Goal: Information Seeking & Learning: Learn about a topic

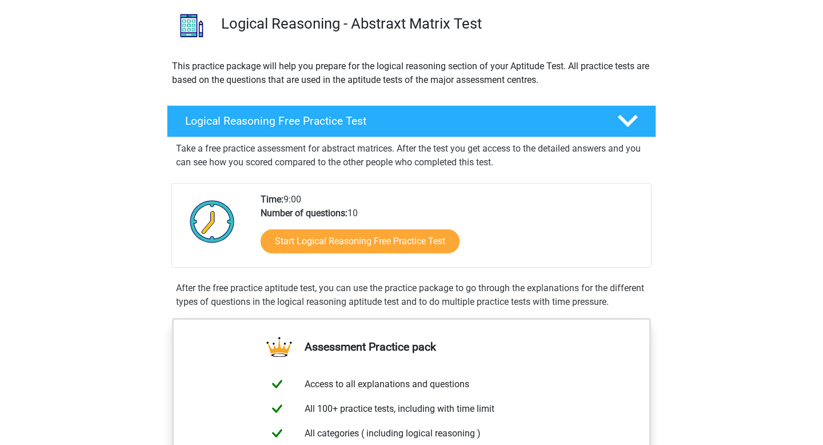
scroll to position [91, 0]
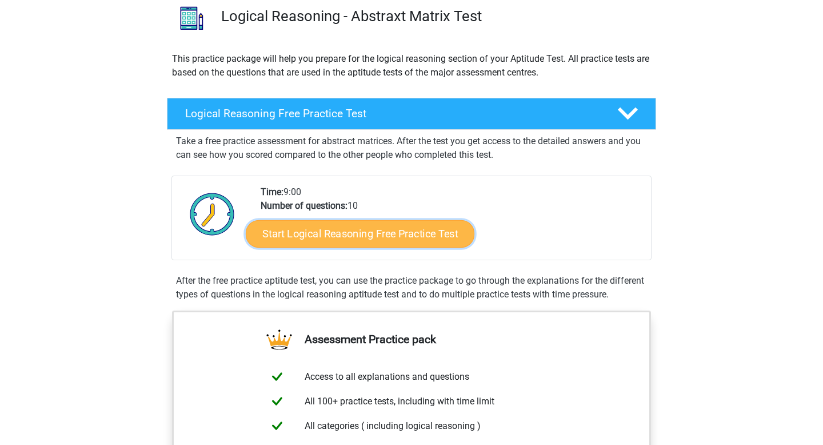
click at [299, 229] on link "Start Logical Reasoning Free Practice Test" at bounding box center [360, 232] width 229 height 27
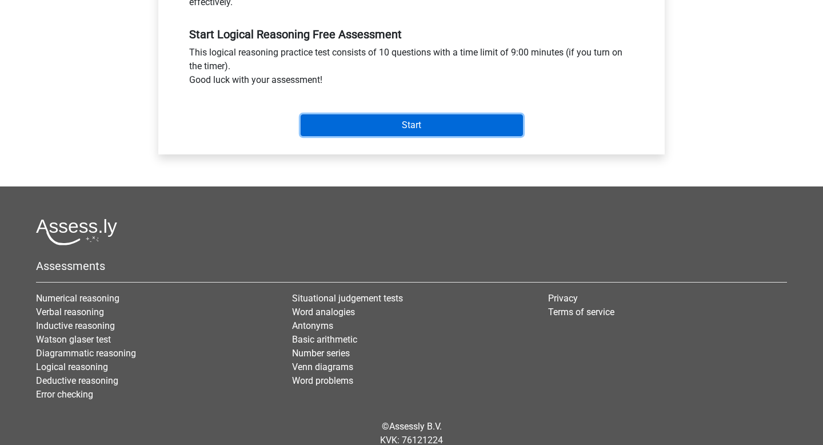
click at [368, 131] on input "Start" at bounding box center [412, 125] width 222 height 22
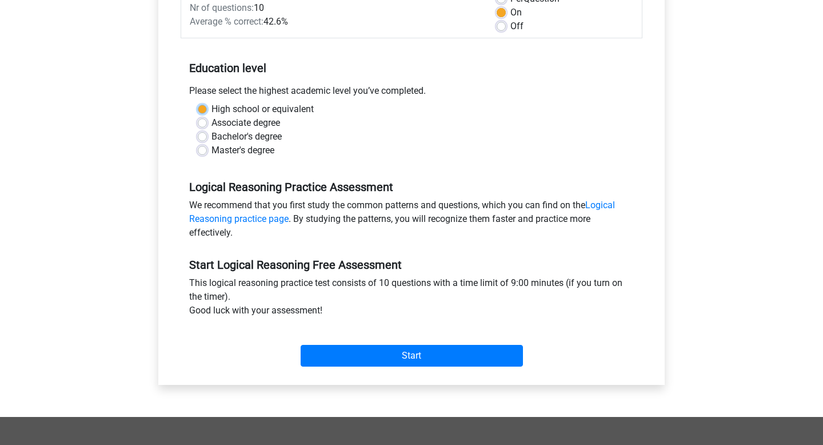
scroll to position [166, 0]
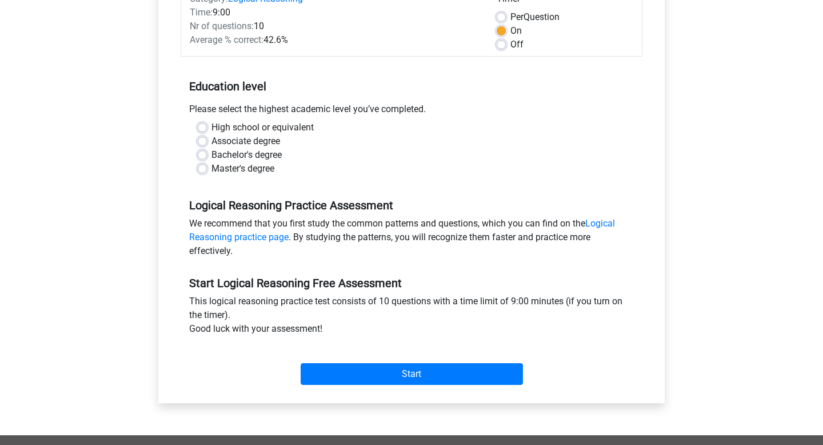
click at [217, 172] on label "Master's degree" at bounding box center [242, 169] width 63 height 14
click at [207, 172] on input "Master's degree" at bounding box center [202, 167] width 9 height 11
radio input "true"
click at [213, 153] on label "Bachelor's degree" at bounding box center [246, 155] width 70 height 14
click at [207, 153] on input "Bachelor's degree" at bounding box center [202, 153] width 9 height 11
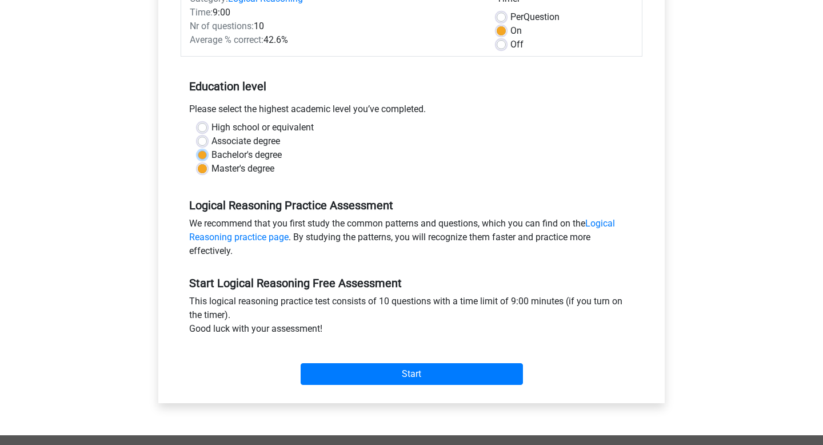
radio input "true"
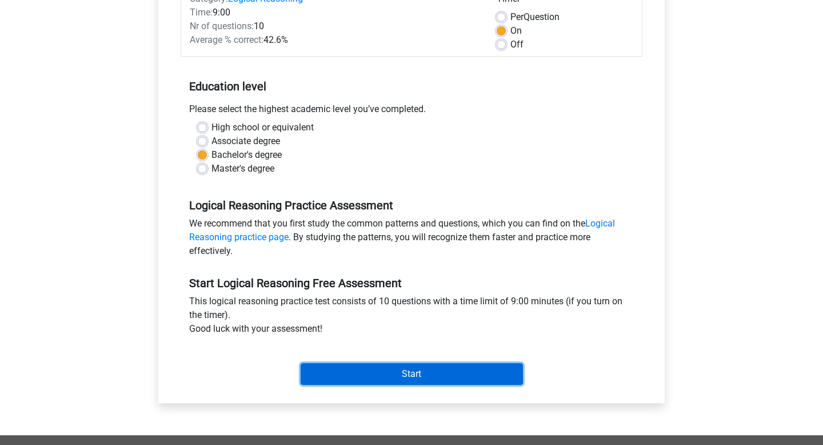
click at [378, 372] on input "Start" at bounding box center [412, 374] width 222 height 22
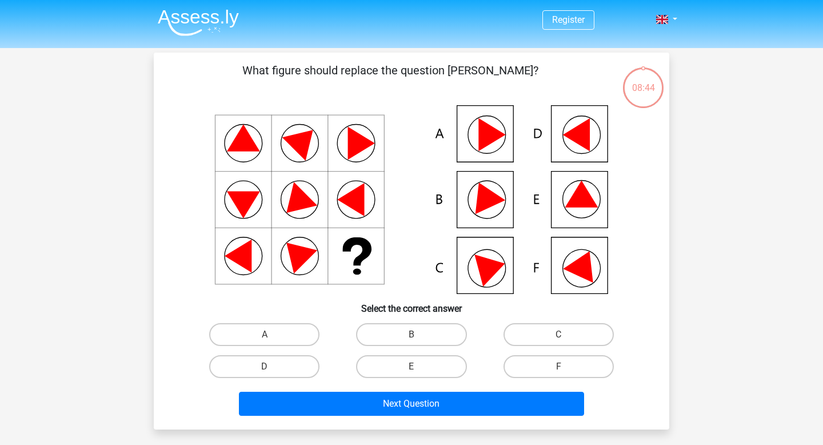
click at [564, 137] on icon at bounding box center [411, 199] width 461 height 189
click at [286, 368] on label "D" at bounding box center [264, 366] width 110 height 23
click at [272, 368] on input "D" at bounding box center [268, 369] width 7 height 7
radio input "true"
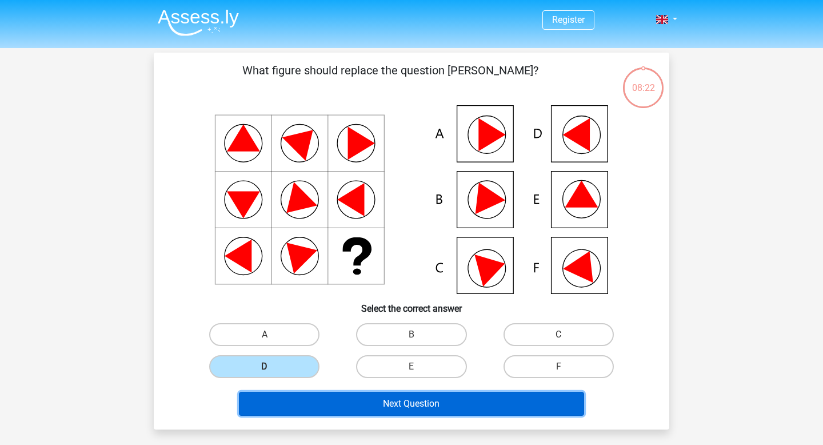
click at [469, 403] on button "Next Question" at bounding box center [412, 403] width 346 height 24
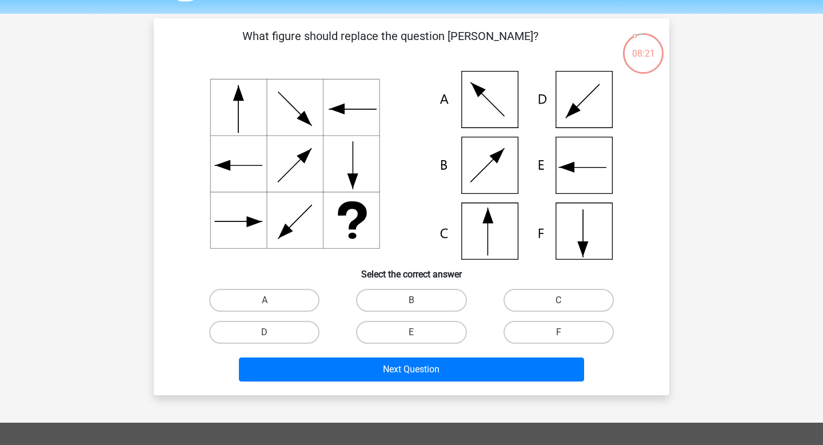
scroll to position [32, 0]
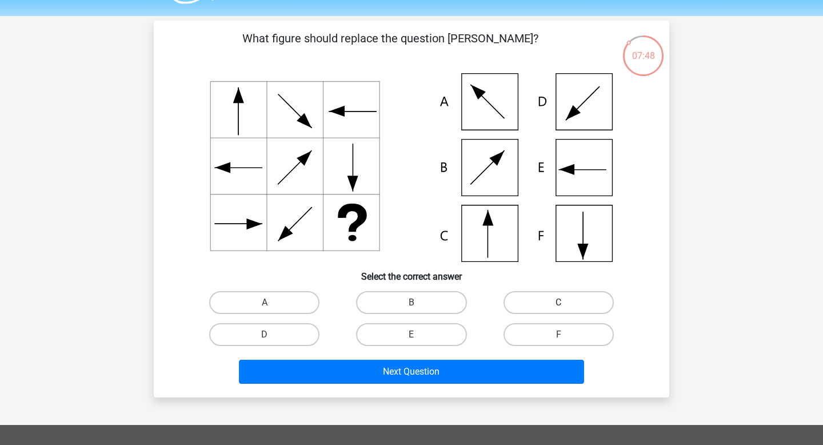
click at [566, 299] on label "C" at bounding box center [558, 302] width 110 height 23
click at [566, 302] on input "C" at bounding box center [561, 305] width 7 height 7
radio input "true"
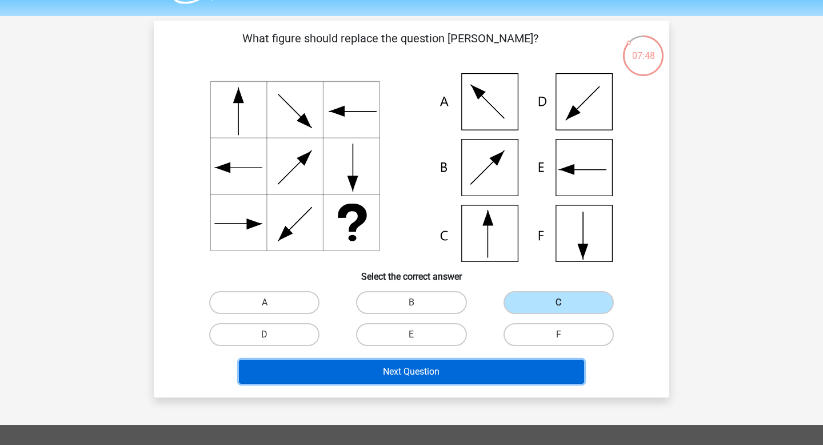
click at [507, 372] on button "Next Question" at bounding box center [412, 371] width 346 height 24
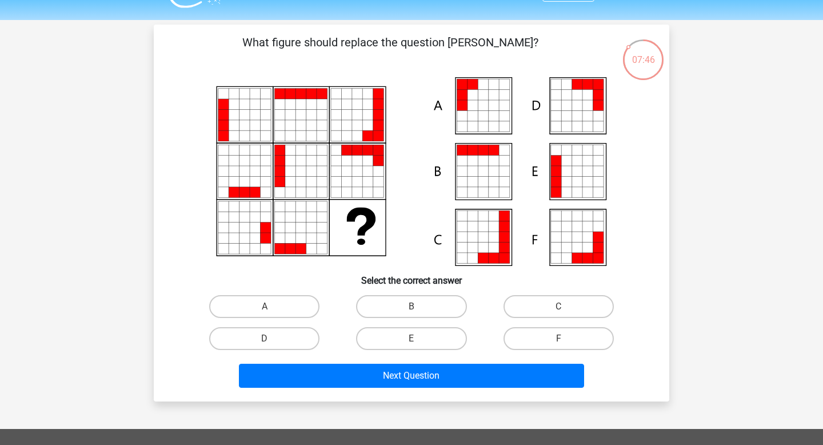
scroll to position [26, 0]
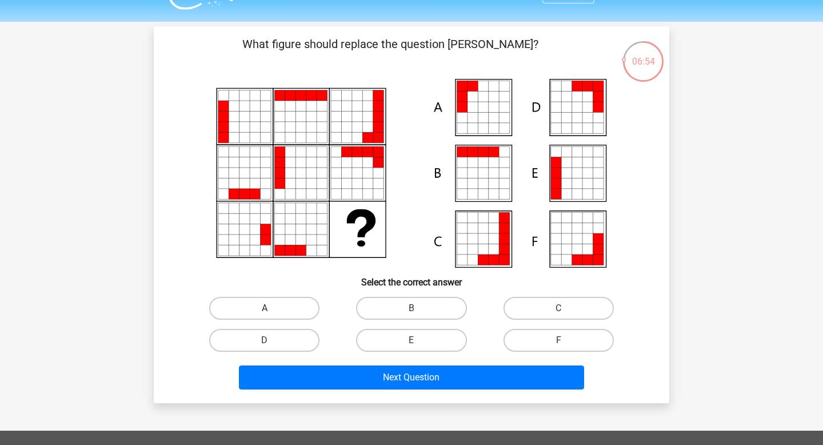
click at [291, 305] on label "A" at bounding box center [264, 308] width 110 height 23
click at [272, 308] on input "A" at bounding box center [268, 311] width 7 height 7
radio input "true"
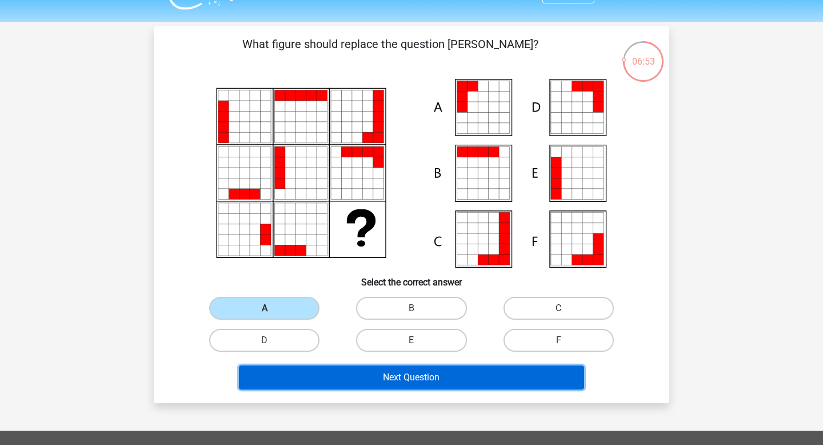
click at [390, 375] on button "Next Question" at bounding box center [412, 377] width 346 height 24
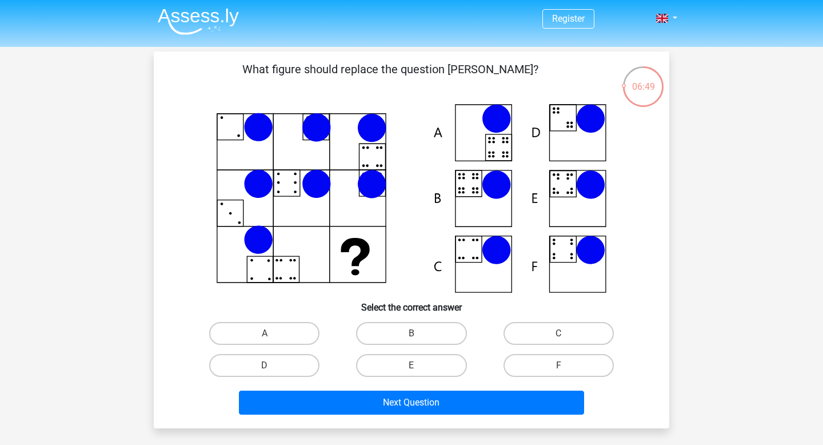
scroll to position [0, 0]
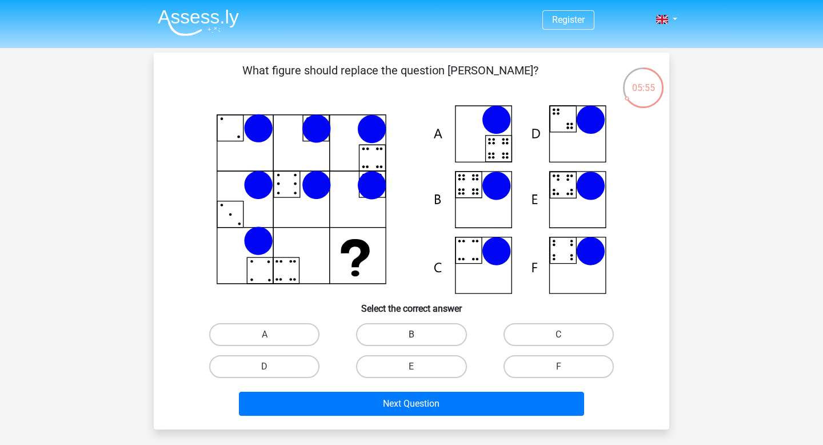
click at [397, 328] on label "B" at bounding box center [411, 334] width 110 height 23
click at [411, 334] on input "B" at bounding box center [414, 337] width 7 height 7
radio input "true"
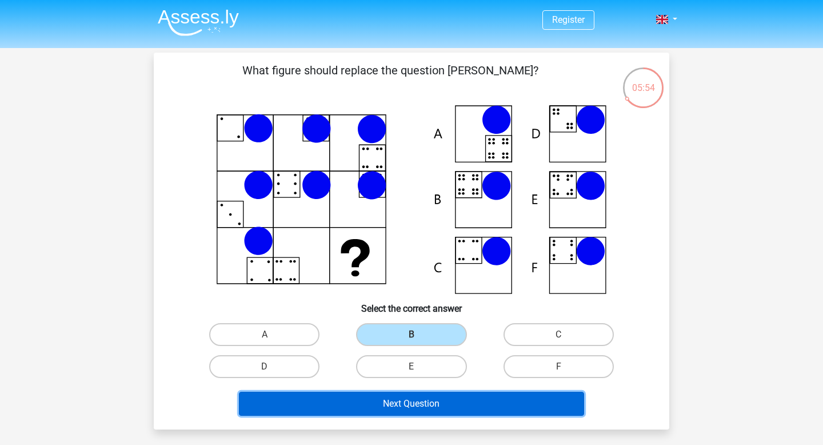
click at [400, 405] on button "Next Question" at bounding box center [412, 403] width 346 height 24
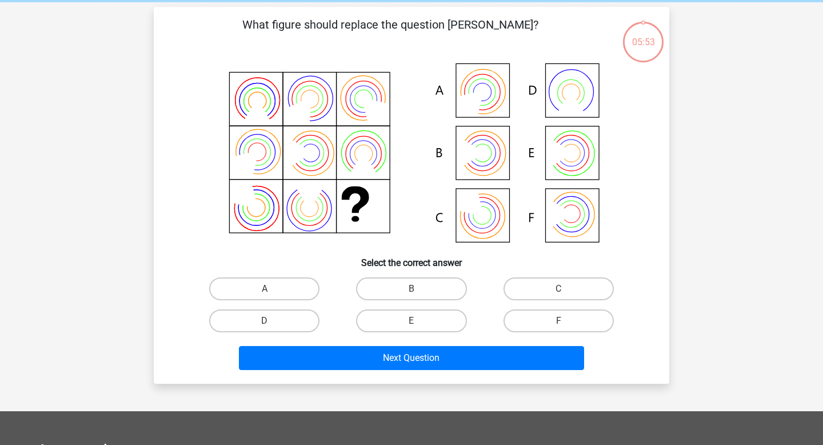
scroll to position [53, 0]
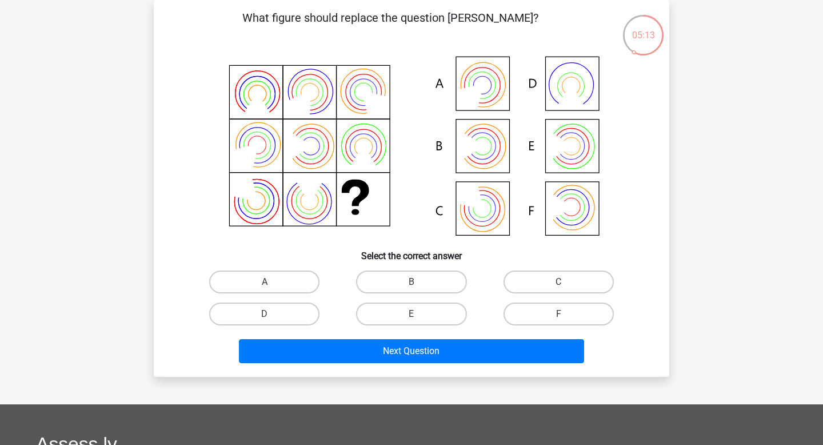
click at [487, 138] on icon at bounding box center [483, 146] width 18 height 18
click at [401, 279] on label "B" at bounding box center [411, 281] width 110 height 23
click at [411, 282] on input "B" at bounding box center [414, 285] width 7 height 7
radio input "true"
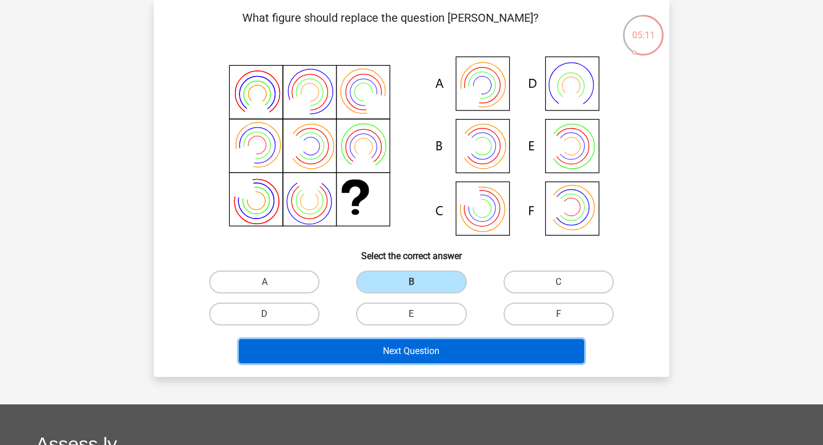
click at [397, 353] on button "Next Question" at bounding box center [412, 351] width 346 height 24
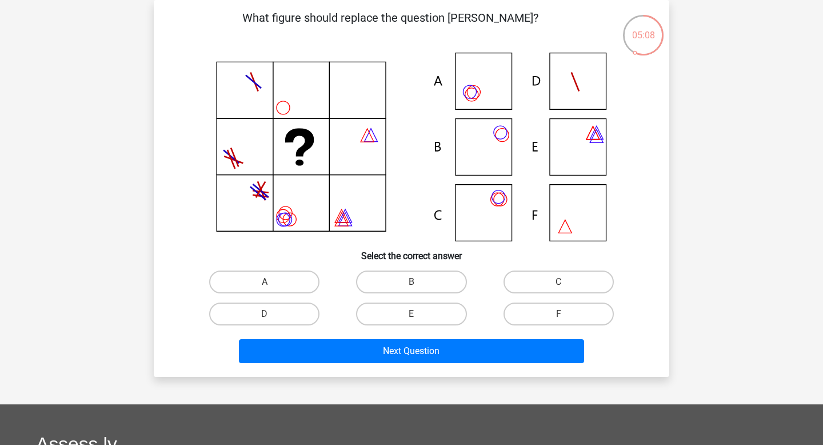
scroll to position [54, 0]
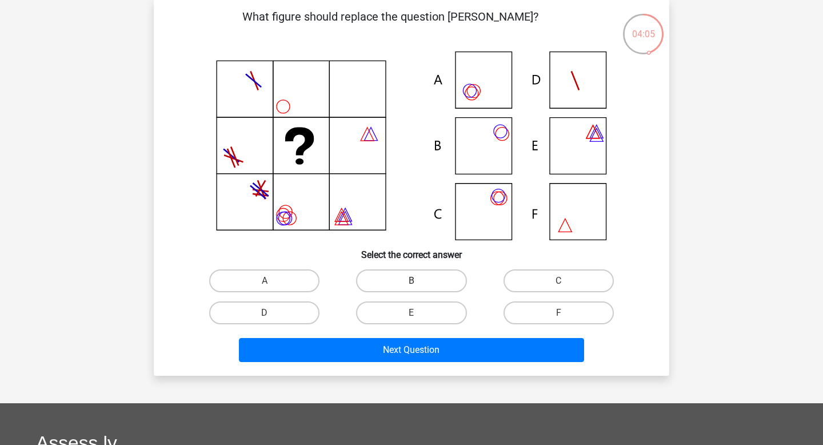
click at [398, 279] on label "B" at bounding box center [411, 280] width 110 height 23
click at [411, 281] on input "B" at bounding box center [414, 284] width 7 height 7
radio input "true"
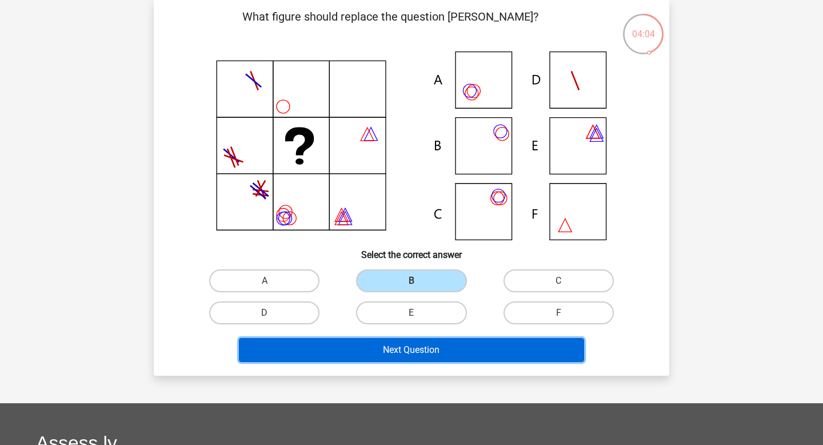
click at [406, 344] on button "Next Question" at bounding box center [412, 350] width 346 height 24
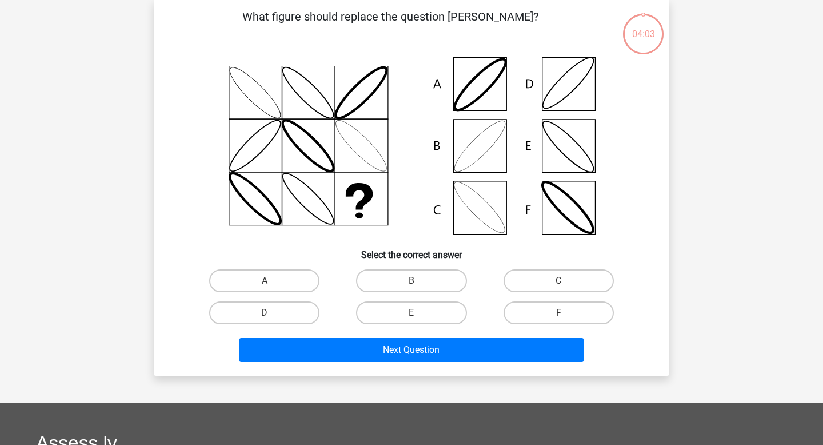
scroll to position [53, 0]
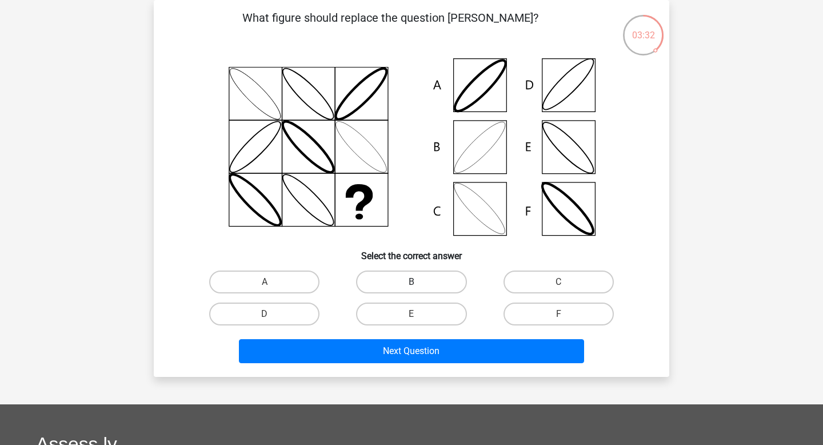
click at [391, 278] on label "B" at bounding box center [411, 281] width 110 height 23
click at [411, 282] on input "B" at bounding box center [414, 285] width 7 height 7
radio input "true"
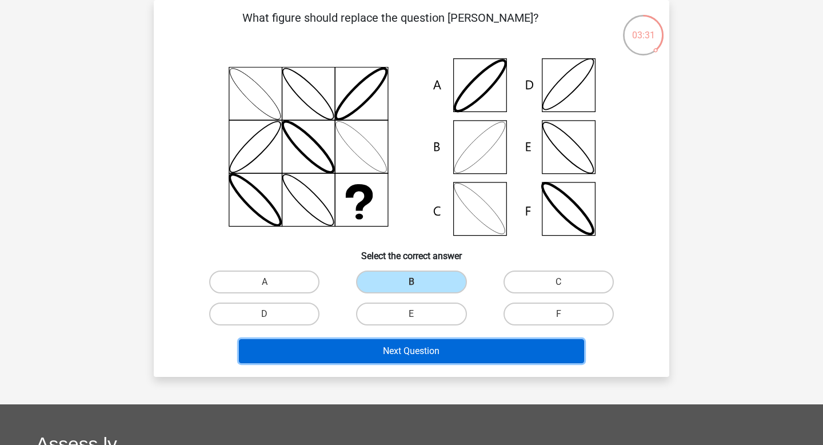
click at [410, 349] on button "Next Question" at bounding box center [412, 351] width 346 height 24
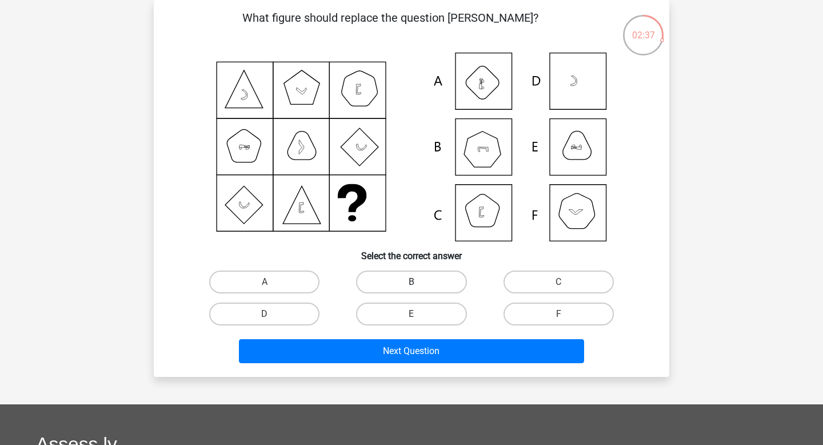
click at [431, 277] on label "B" at bounding box center [411, 281] width 110 height 23
click at [419, 282] on input "B" at bounding box center [414, 285] width 7 height 7
radio input "true"
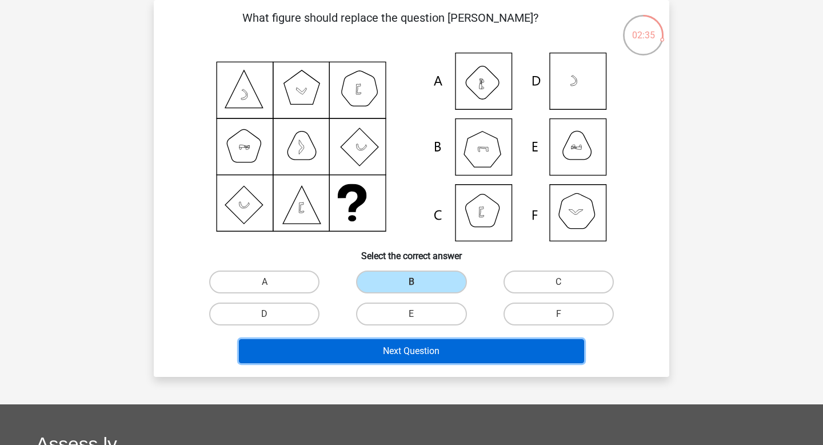
click at [429, 353] on button "Next Question" at bounding box center [412, 351] width 346 height 24
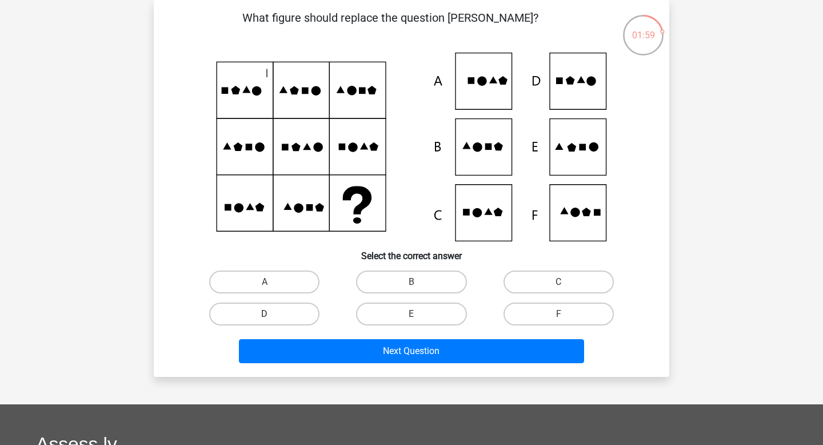
click at [307, 310] on label "D" at bounding box center [264, 313] width 110 height 23
click at [272, 314] on input "D" at bounding box center [268, 317] width 7 height 7
radio input "true"
click at [394, 307] on label "E" at bounding box center [411, 313] width 110 height 23
click at [411, 314] on input "E" at bounding box center [414, 317] width 7 height 7
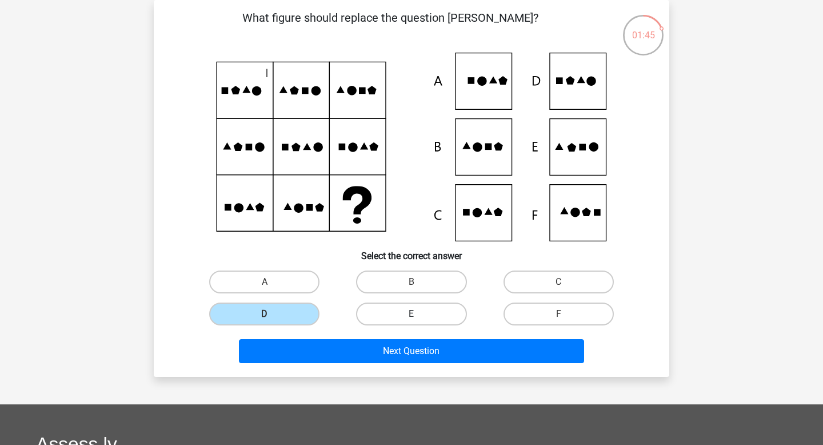
radio input "true"
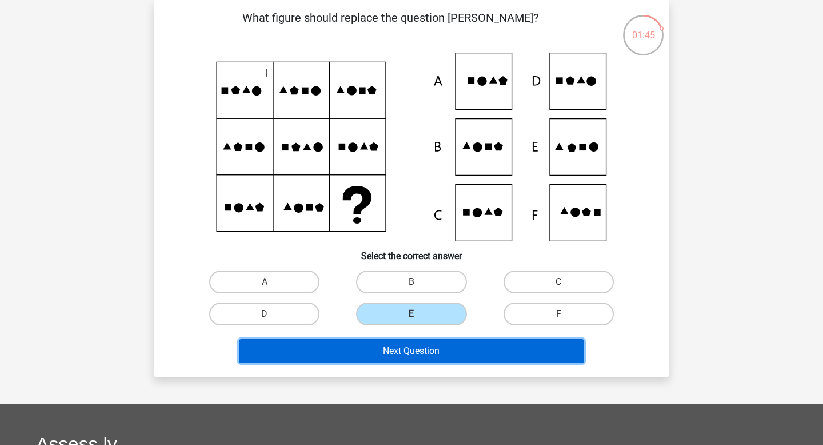
click at [406, 351] on button "Next Question" at bounding box center [412, 351] width 346 height 24
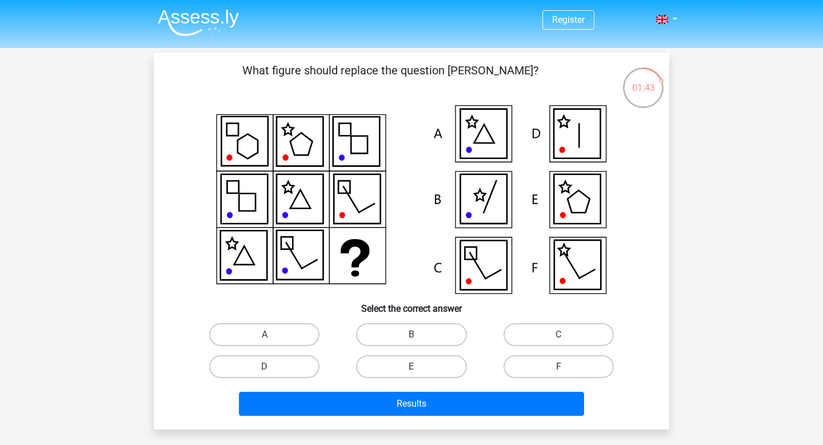
scroll to position [19, 0]
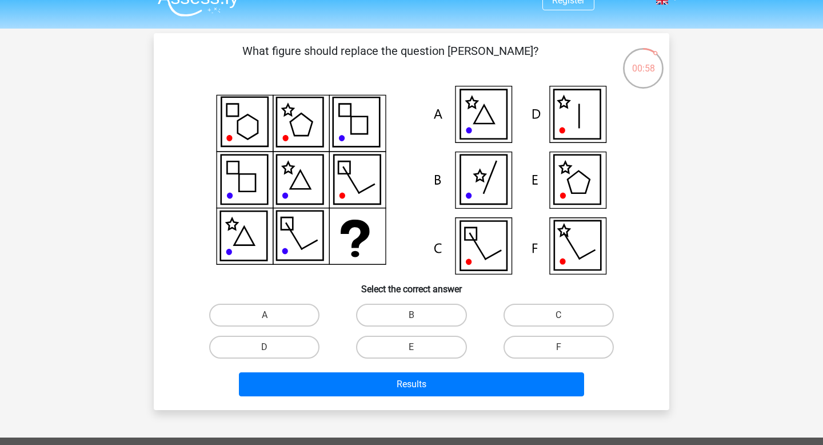
click at [303, 302] on div "A" at bounding box center [264, 315] width 147 height 32
click at [303, 312] on label "A" at bounding box center [264, 314] width 110 height 23
click at [272, 315] on input "A" at bounding box center [268, 318] width 7 height 7
radio input "true"
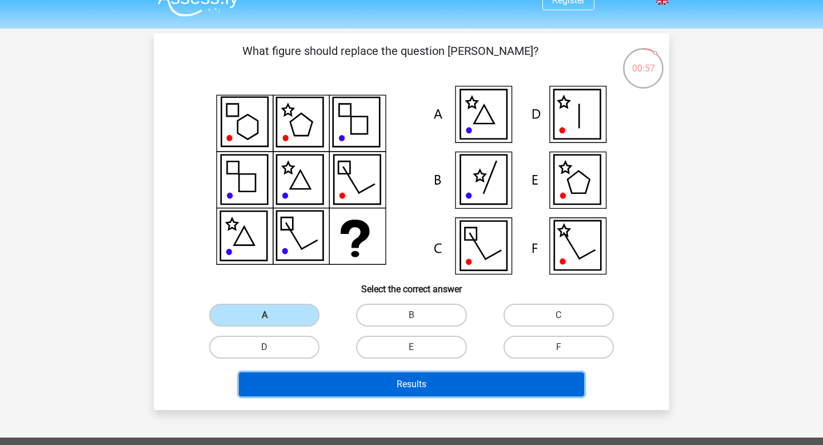
click at [402, 384] on button "Results" at bounding box center [412, 384] width 346 height 24
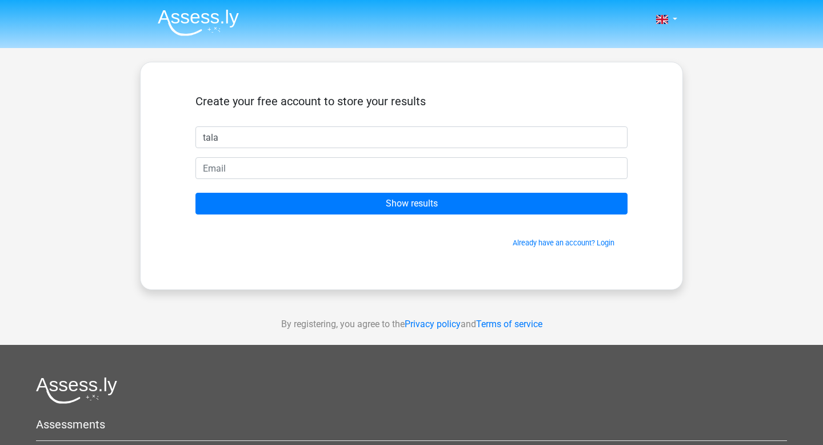
type input "tala"
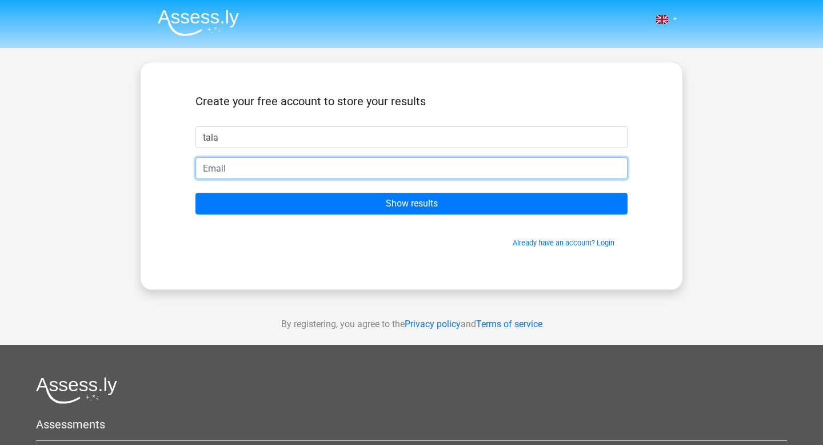
click at [372, 174] on input "email" at bounding box center [411, 168] width 432 height 22
type input "tala.azzuni@gmail.com"
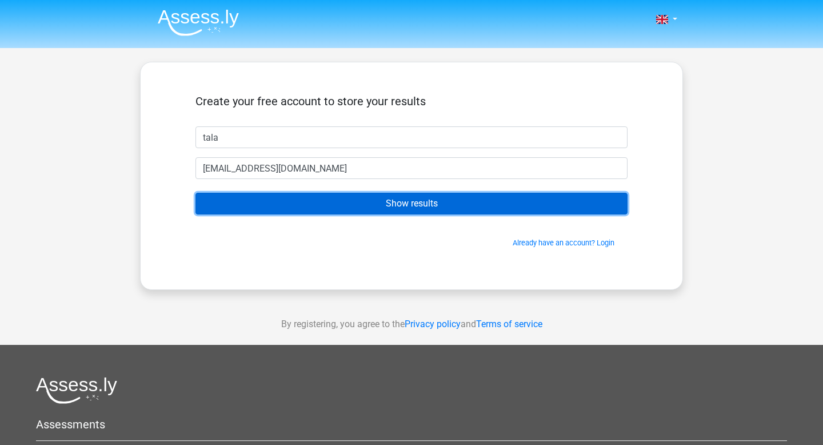
click at [359, 199] on input "Show results" at bounding box center [411, 204] width 432 height 22
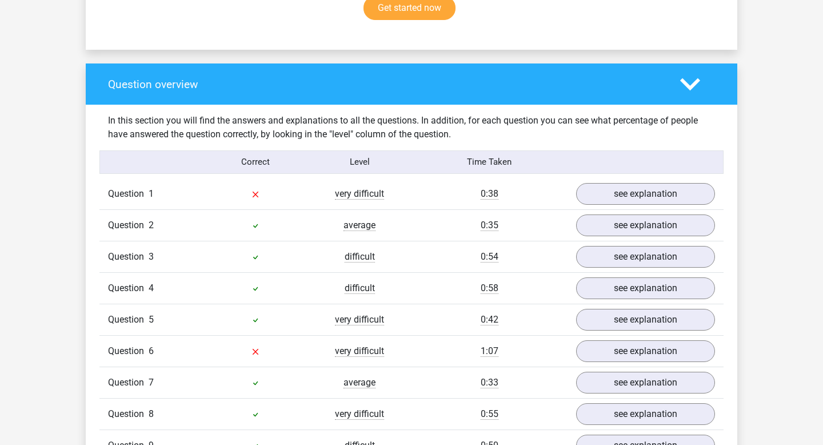
scroll to position [799, 0]
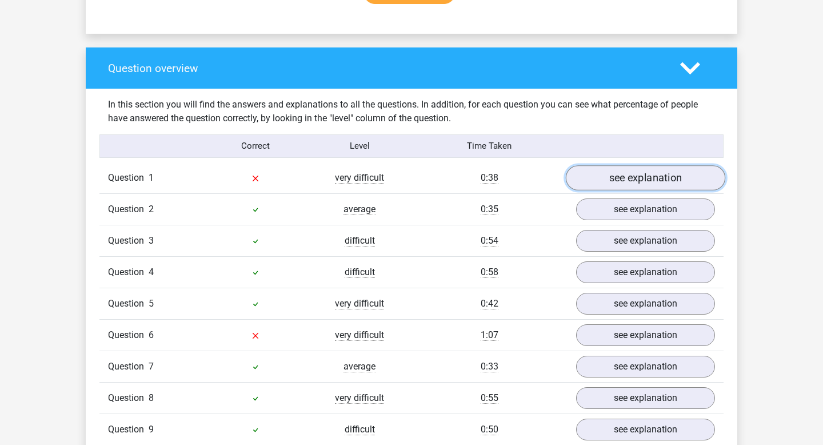
click at [617, 182] on link "see explanation" at bounding box center [645, 177] width 159 height 25
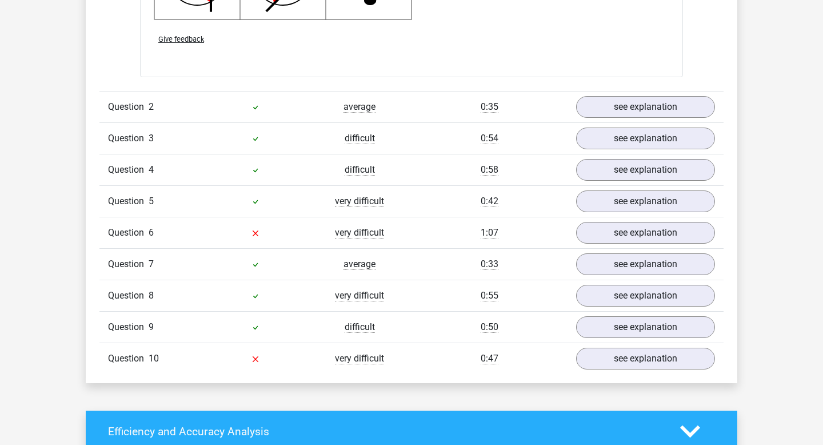
scroll to position [1631, 0]
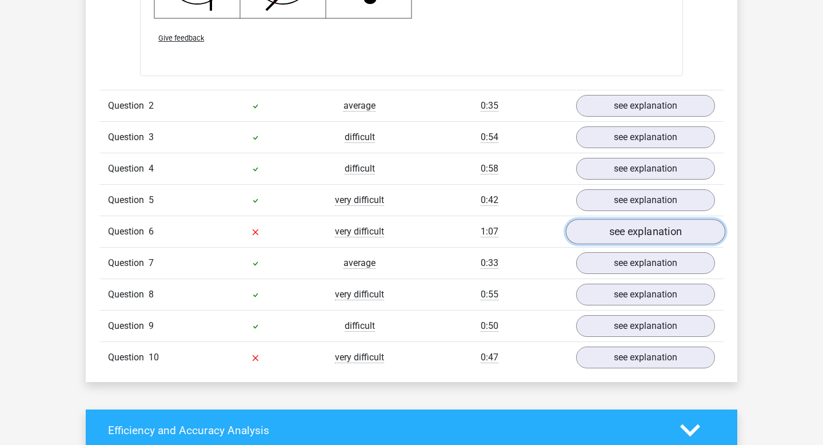
click at [613, 225] on link "see explanation" at bounding box center [645, 231] width 159 height 25
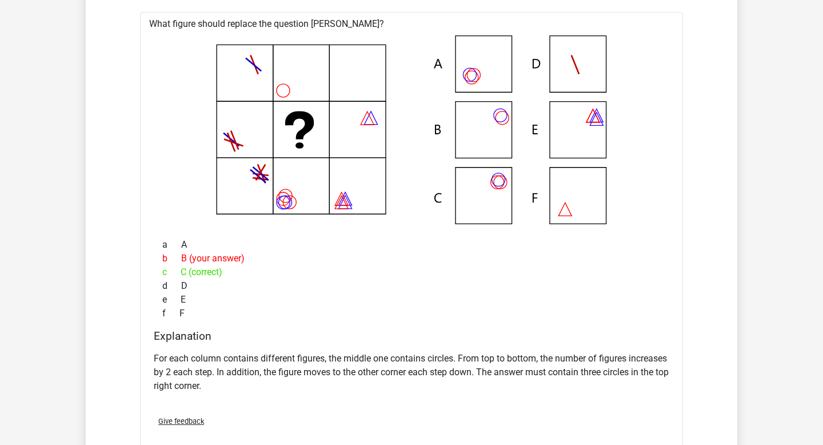
scroll to position [1884, 0]
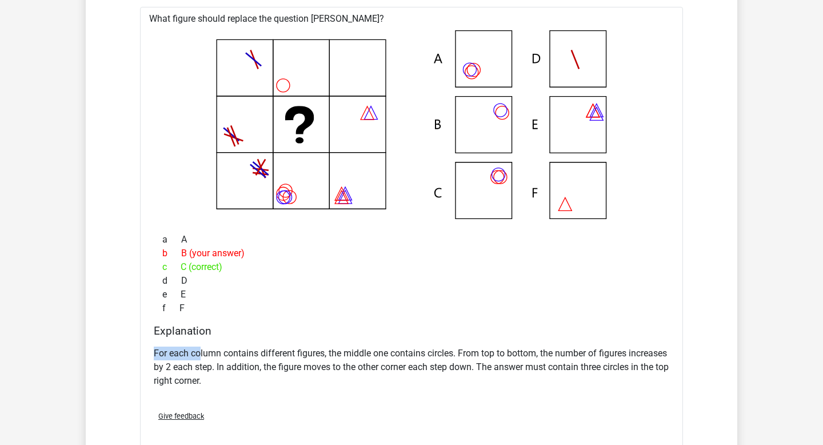
drag, startPoint x: 153, startPoint y: 357, endPoint x: 200, endPoint y: 355, distance: 46.9
click at [200, 355] on p "For each column contains different figures, the middle one contains circles. Fr…" at bounding box center [411, 366] width 515 height 41
click at [218, 354] on p "For each column contains different figures, the middle one contains circles. Fr…" at bounding box center [411, 366] width 515 height 41
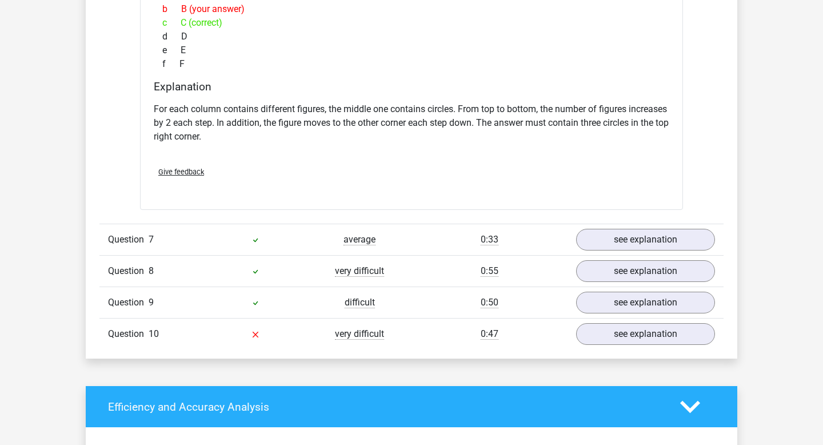
scroll to position [2254, 0]
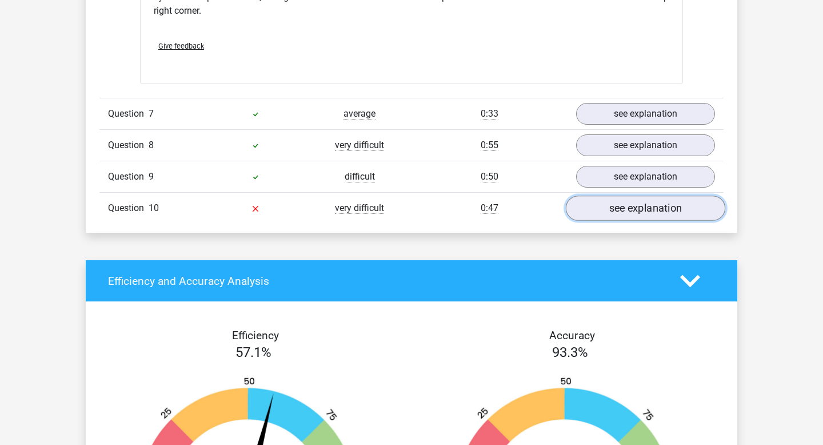
click at [633, 204] on link "see explanation" at bounding box center [645, 207] width 159 height 25
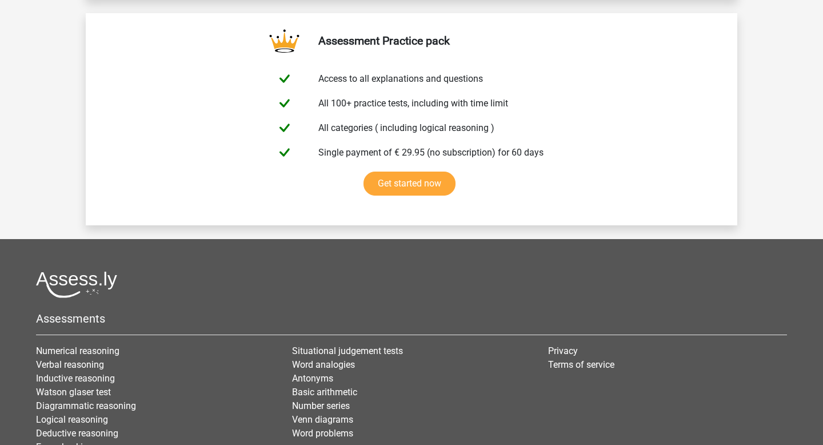
scroll to position [3968, 0]
